Goal: Task Accomplishment & Management: Manage account settings

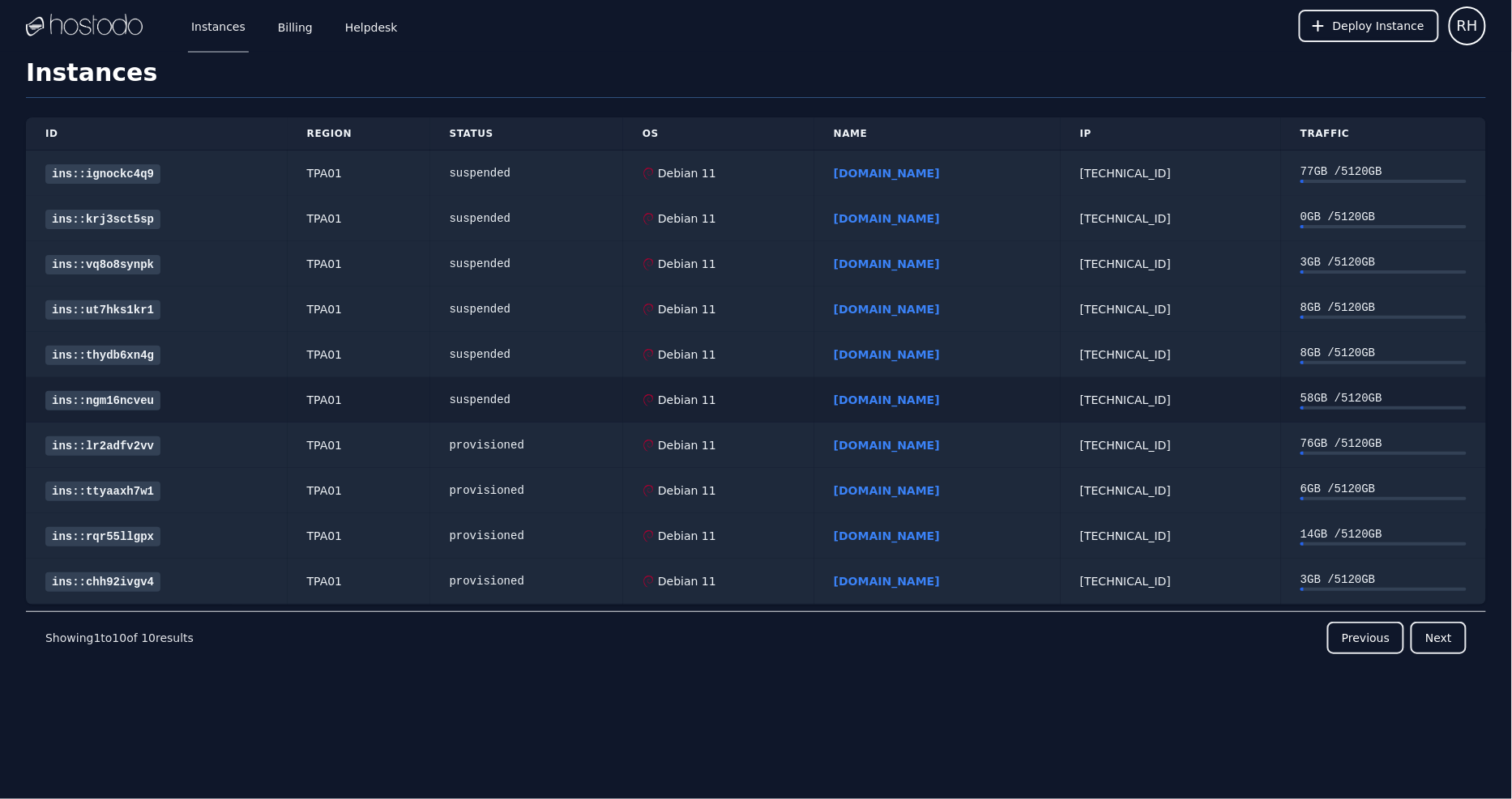
drag, startPoint x: 415, startPoint y: 180, endPoint x: 1424, endPoint y: 393, distance: 1031.2
click at [1424, 393] on tbody "ins::ignockc4q9 TPA01 suspended Debian 11 [DOMAIN_NAME] [TECHNICAL_ID] 77 GB / …" at bounding box center [756, 378] width 1459 height 454
click at [1424, 393] on div "58 GB / 5120 GB" at bounding box center [1383, 398] width 166 height 17
drag, startPoint x: 1396, startPoint y: 398, endPoint x: 649, endPoint y: 196, distance: 773.8
click at [651, 196] on tbody "ins::ignockc4q9 TPA01 suspended Debian 11 [DOMAIN_NAME] [TECHNICAL_ID] 77 GB / …" at bounding box center [756, 378] width 1459 height 454
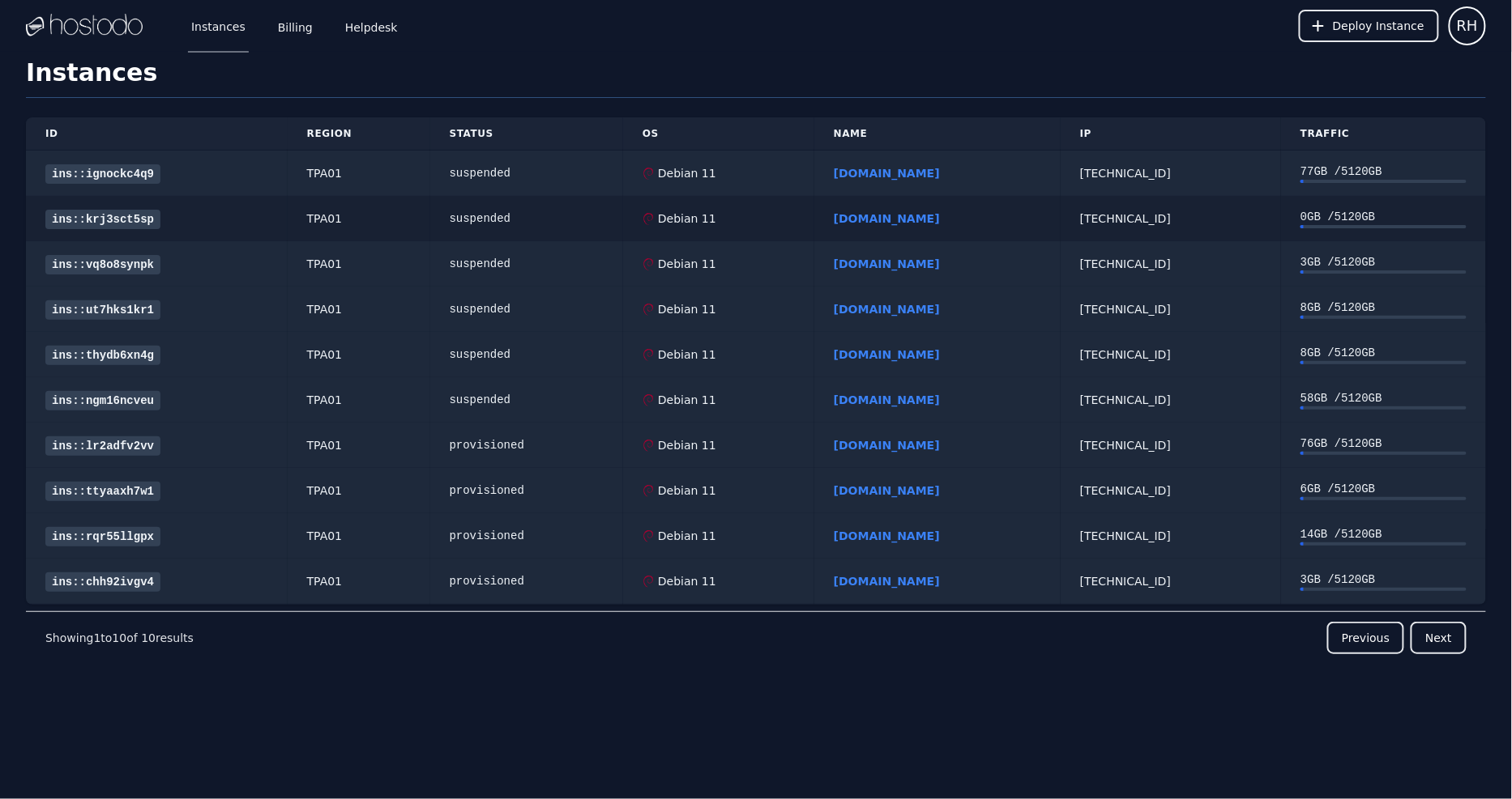
click at [649, 196] on td "Debian 11" at bounding box center [719, 218] width 191 height 46
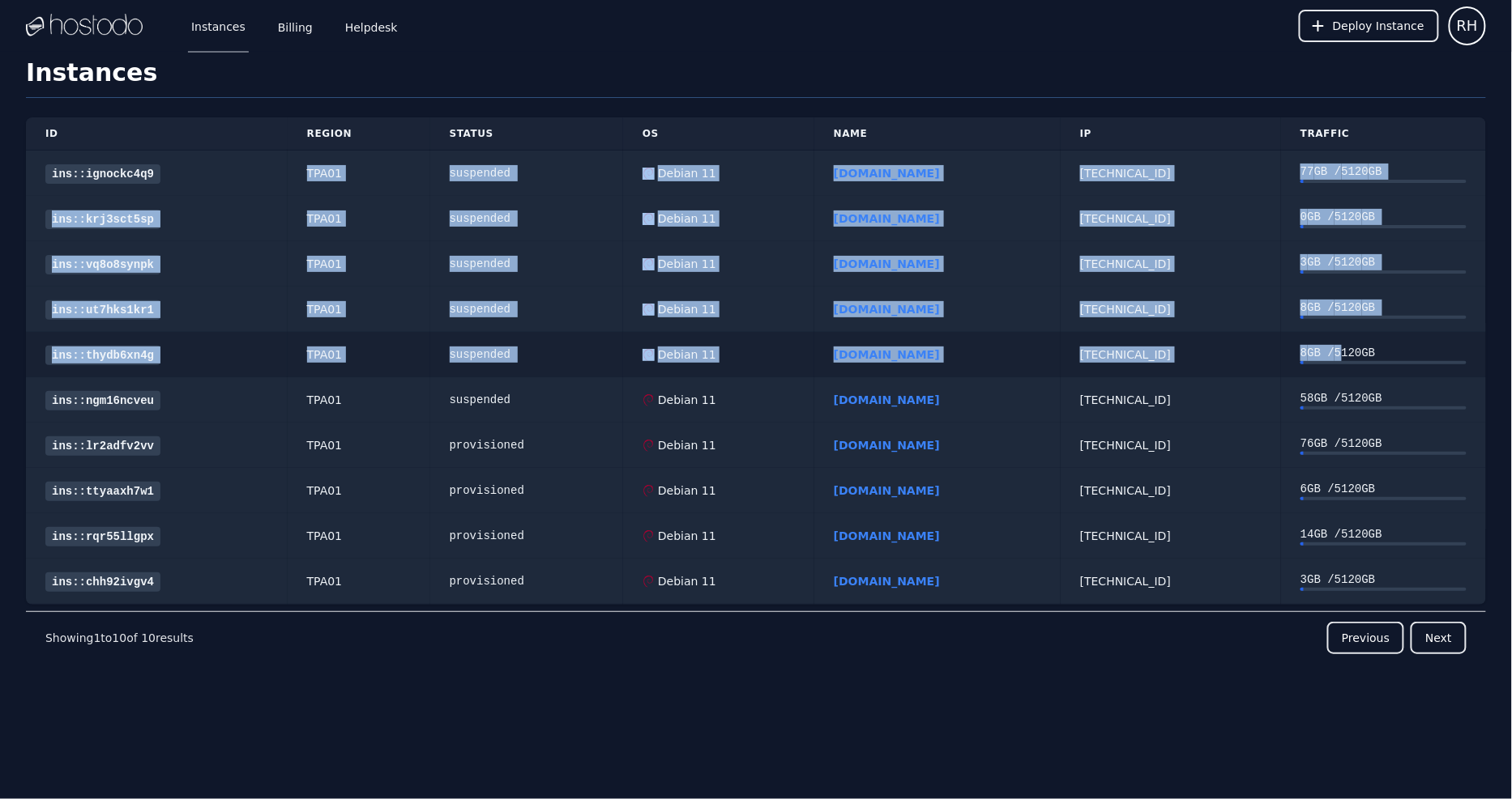
drag, startPoint x: 294, startPoint y: 173, endPoint x: 1337, endPoint y: 357, distance: 1059.1
click at [1337, 357] on tbody "ins::ignockc4q9 TPA01 suspended Debian 11 [DOMAIN_NAME] [TECHNICAL_ID] 77 GB / …" at bounding box center [756, 378] width 1459 height 454
click at [1337, 357] on div "8 GB / 5120 GB" at bounding box center [1383, 352] width 166 height 17
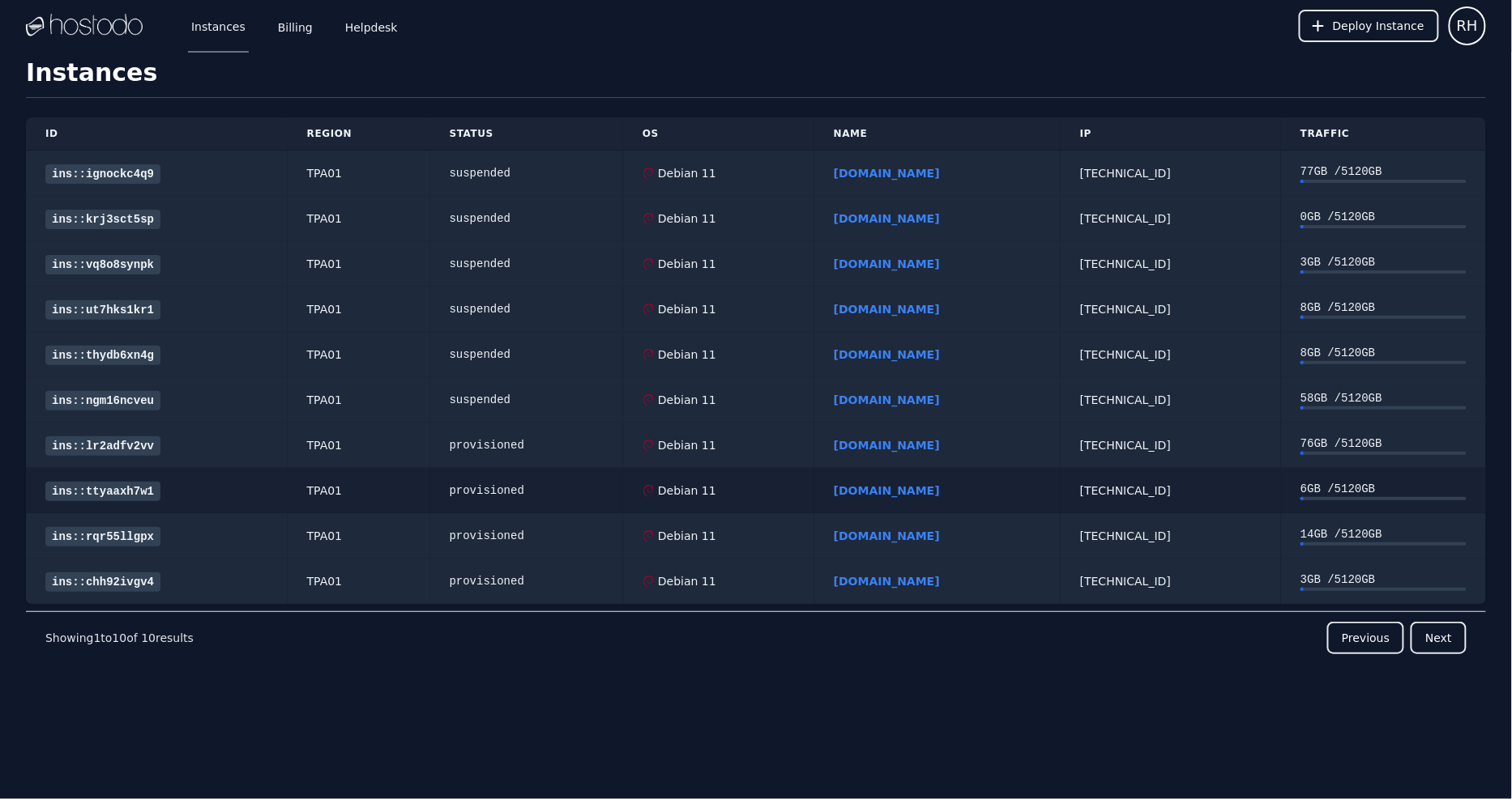
drag, startPoint x: 1134, startPoint y: 571, endPoint x: 957, endPoint y: 494, distance: 193.0
click at [966, 498] on tbody "ins::ignockc4q9 TPA01 suspended Debian 11 [DOMAIN_NAME] [TECHNICAL_ID] 77 GB / …" at bounding box center [756, 378] width 1459 height 454
click at [951, 491] on div "[DOMAIN_NAME]" at bounding box center [937, 490] width 207 height 17
click at [1088, 581] on div "[TECHNICAL_ID]" at bounding box center [1170, 581] width 181 height 17
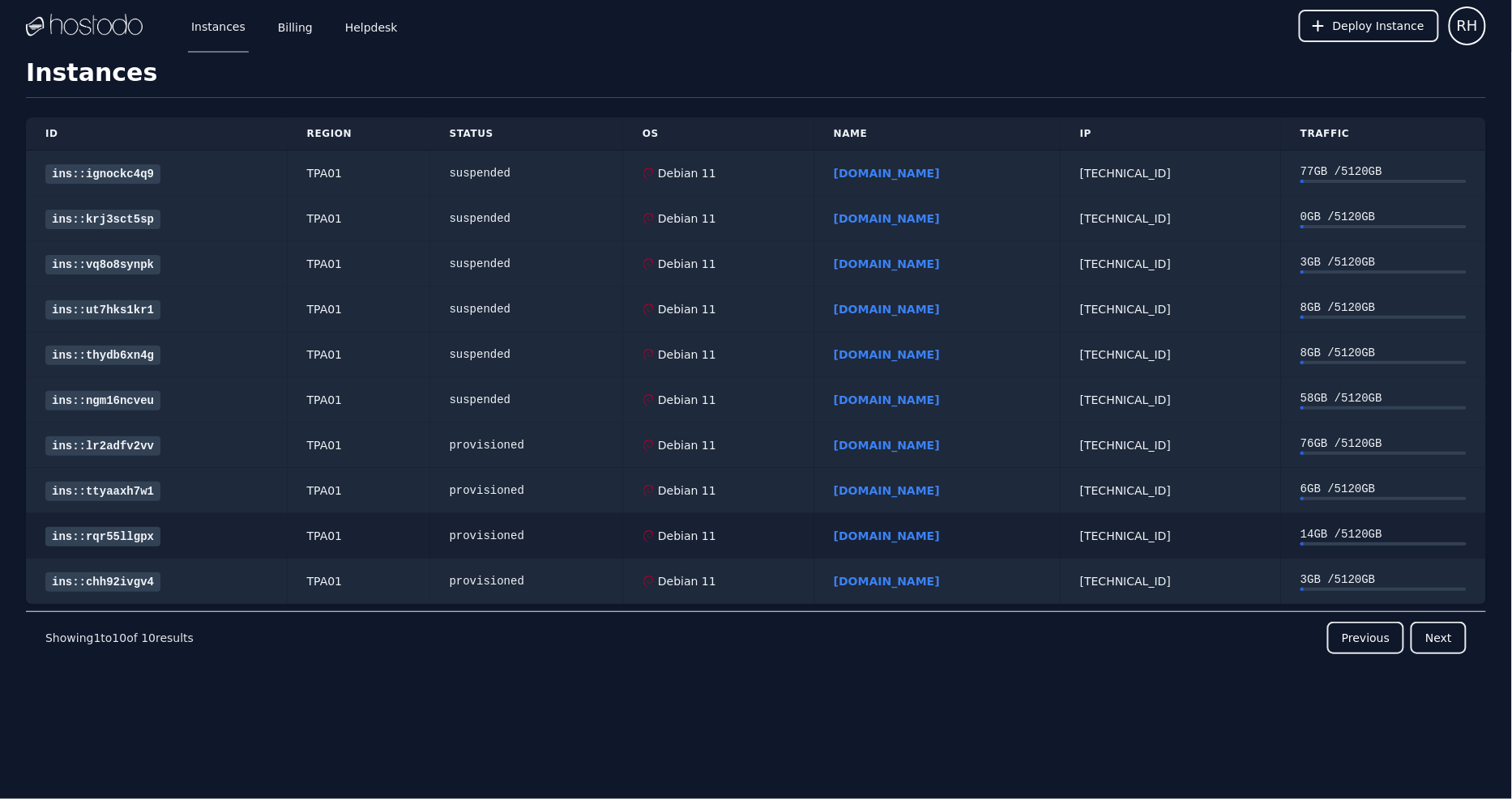
copy div "[TECHNICAL_ID]"
click at [1088, 524] on td "[TECHNICAL_ID]" at bounding box center [1170, 536] width 220 height 46
copy div "[TECHNICAL_ID]"
